Goal: Find specific page/section: Find specific page/section

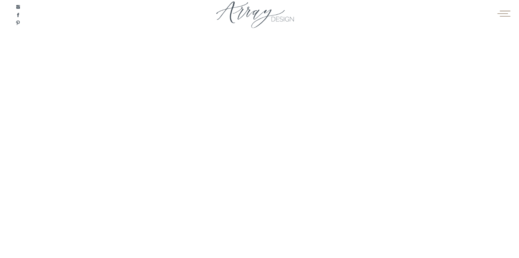
click at [501, 14] on icon at bounding box center [503, 13] width 14 height 11
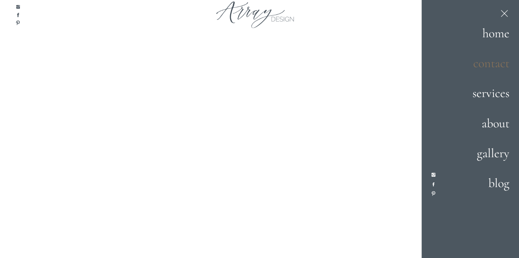
click at [487, 64] on h2 "contact" at bounding box center [483, 64] width 52 height 20
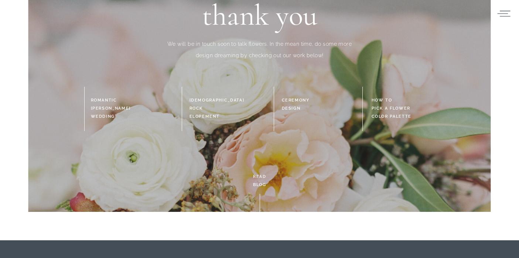
scroll to position [66, 0]
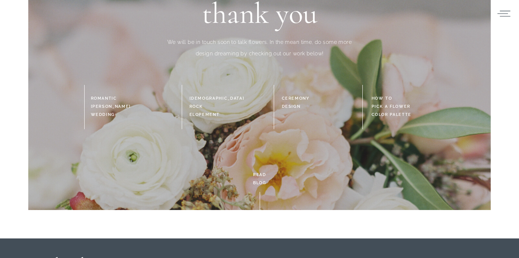
click at [393, 107] on h3 "how to pick a flower color palette" at bounding box center [402, 107] width 63 height 25
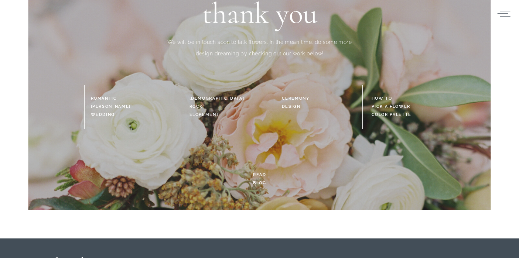
scroll to position [0, 0]
